Goal: Task Accomplishment & Management: Use online tool/utility

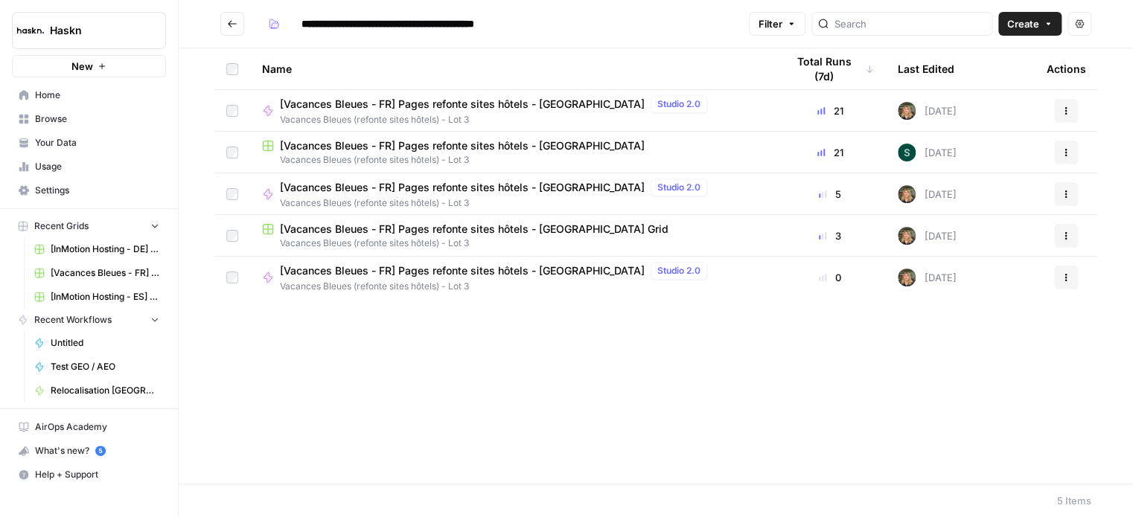
click at [515, 142] on span "[Vacances Bleues - FR] Pages refonte sites hôtels - [GEOGRAPHIC_DATA]" at bounding box center [462, 145] width 365 height 15
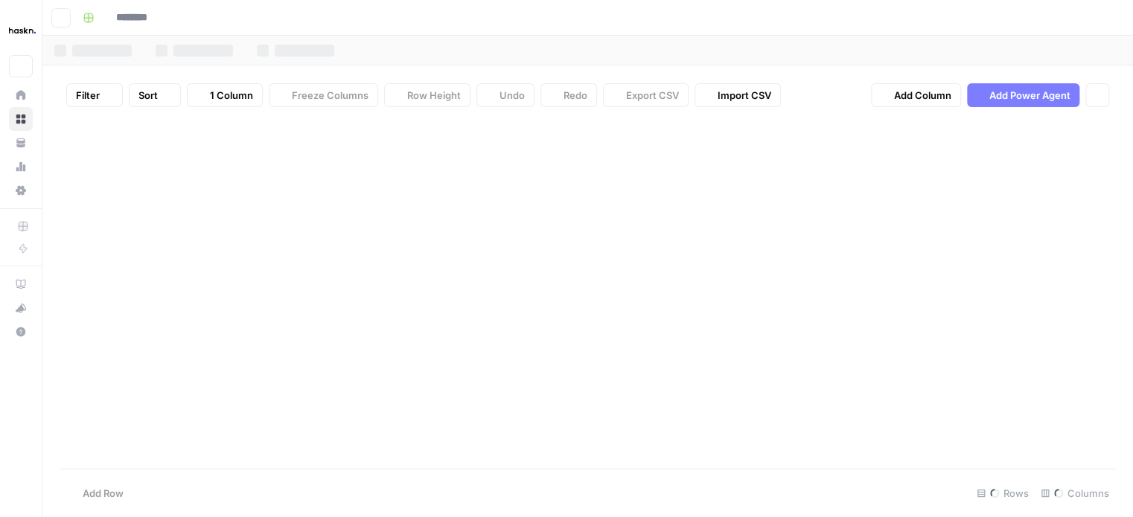
type input "**********"
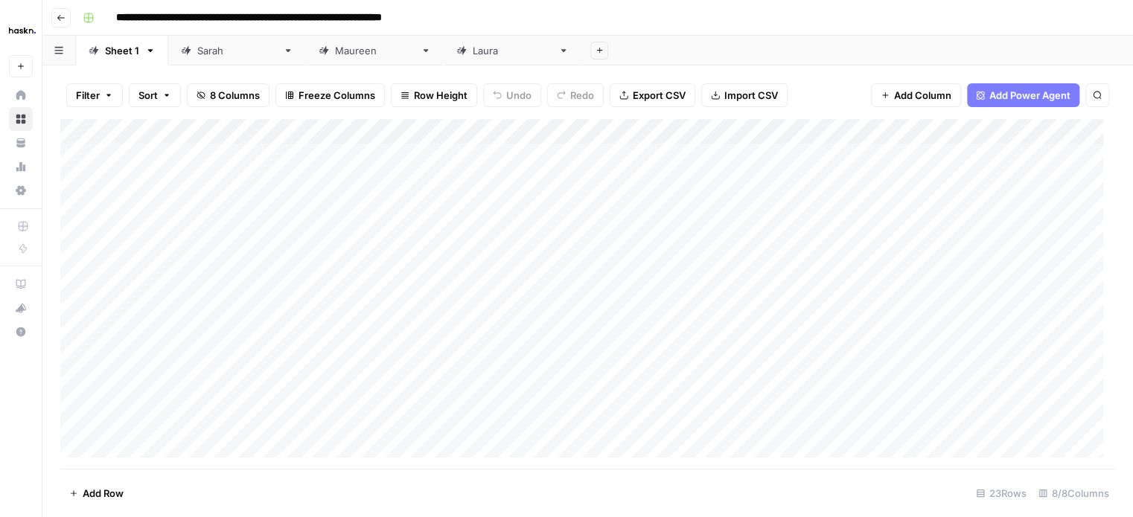
click at [335, 49] on div "[PERSON_NAME]" at bounding box center [375, 50] width 80 height 15
click at [1005, 151] on div "Add Column" at bounding box center [587, 194] width 1055 height 150
click at [1009, 182] on div "Add Column" at bounding box center [587, 194] width 1055 height 150
click at [1000, 204] on div "Add Column" at bounding box center [587, 194] width 1055 height 150
